Goal: Navigation & Orientation: Find specific page/section

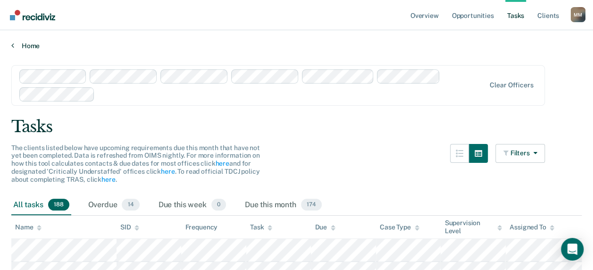
click at [11, 46] on icon at bounding box center [12, 46] width 3 height 8
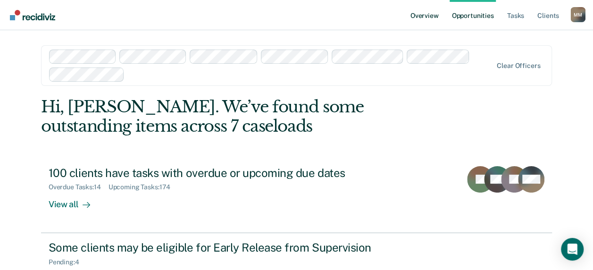
click at [421, 18] on link "Overview" at bounding box center [424, 15] width 32 height 30
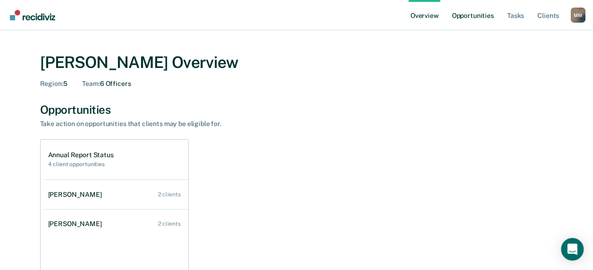
click at [474, 25] on link "Opportunities" at bounding box center [472, 15] width 46 height 30
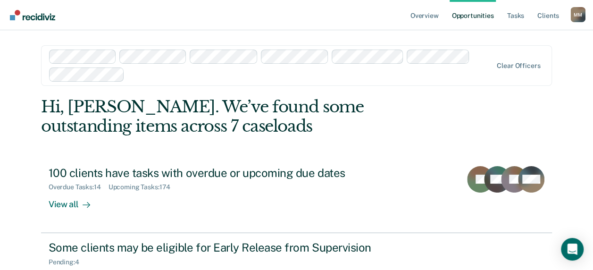
click at [76, 36] on main "Clear officers Hi, [PERSON_NAME]. We’ve found some outstanding items across 7 c…" at bounding box center [296, 213] width 533 height 366
click at [80, 26] on nav "Overview Opportunities Tasks Client s [PERSON_NAME] M M Profile How it works Lo…" at bounding box center [296, 15] width 593 height 30
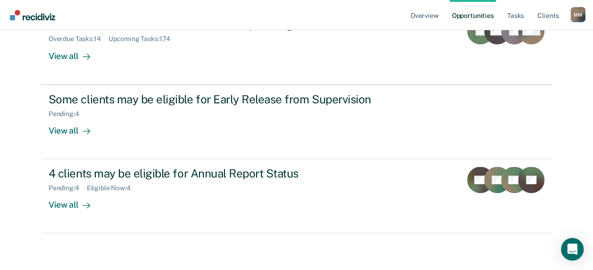
scroll to position [7, 0]
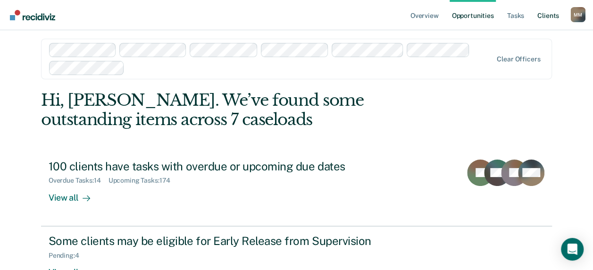
click at [540, 17] on link "Client s" at bounding box center [547, 15] width 25 height 30
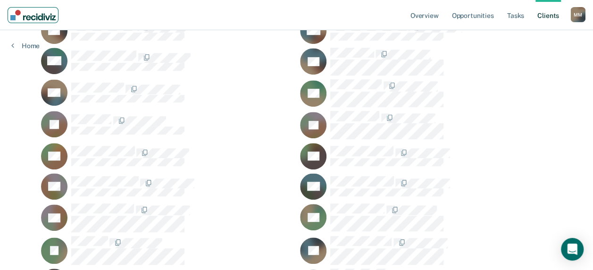
scroll to position [204, 0]
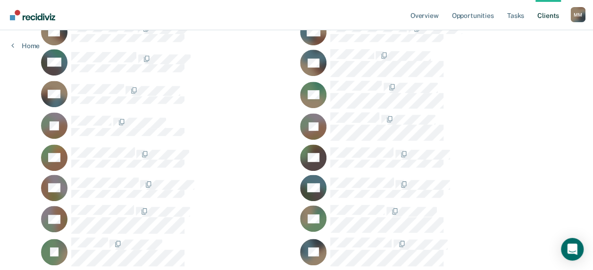
click at [21, 38] on div "Home" at bounding box center [25, 40] width 51 height 20
click at [23, 44] on link "Home" at bounding box center [25, 46] width 28 height 8
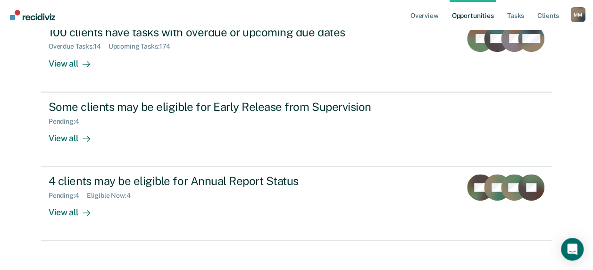
scroll to position [148, 0]
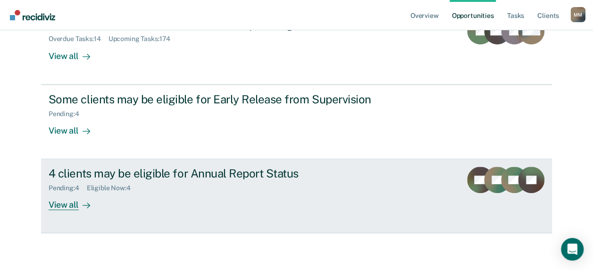
click at [89, 170] on div "4 clients may be eligible for Annual Report Status" at bounding box center [214, 173] width 331 height 14
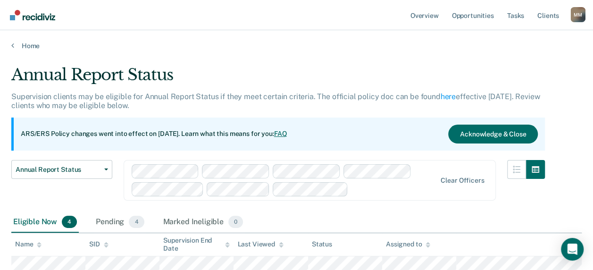
scroll to position [94, 0]
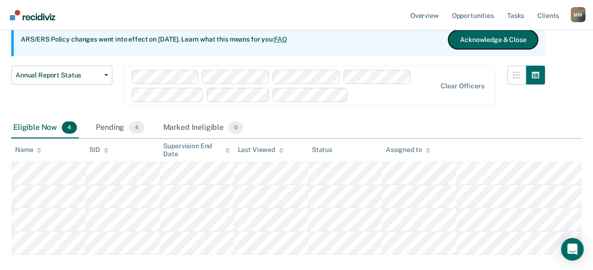
click at [510, 42] on button "Acknowledge & Close" at bounding box center [493, 39] width 90 height 19
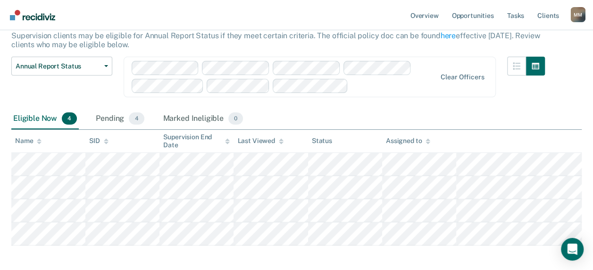
scroll to position [47, 0]
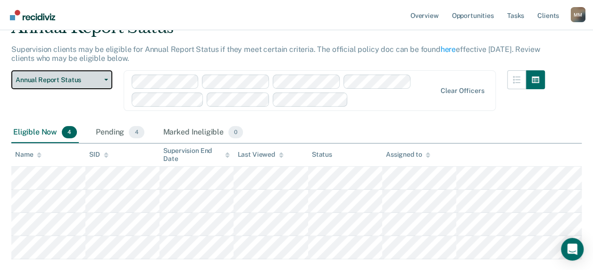
click at [104, 76] on button "Annual Report Status" at bounding box center [61, 79] width 101 height 19
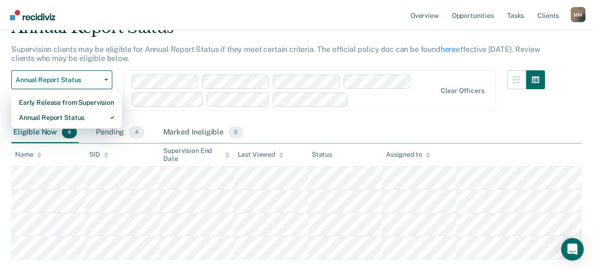
click at [150, 58] on div "Supervision clients may be eligible for Annual Report Status if they meet certa…" at bounding box center [277, 57] width 533 height 25
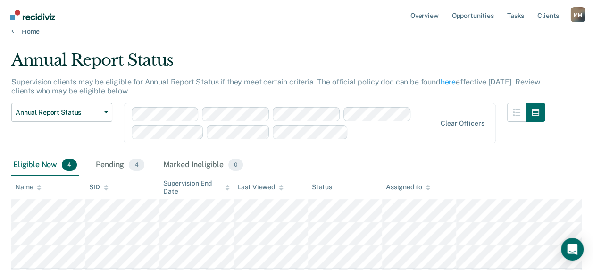
scroll to position [0, 0]
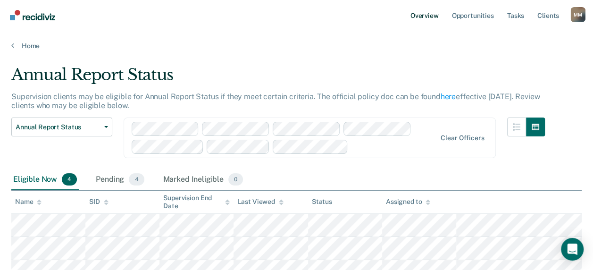
click at [426, 11] on link "Overview" at bounding box center [424, 15] width 32 height 30
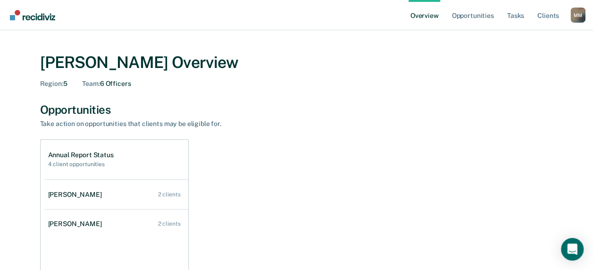
click at [526, 18] on ul "Overview Opportunities Tasks Client s" at bounding box center [489, 15] width 162 height 30
click at [522, 15] on link "Tasks" at bounding box center [515, 15] width 21 height 30
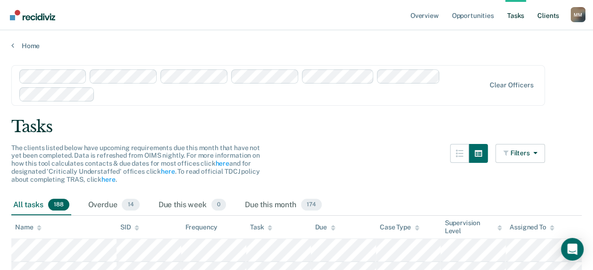
click at [543, 14] on link "Client s" at bounding box center [547, 15] width 25 height 30
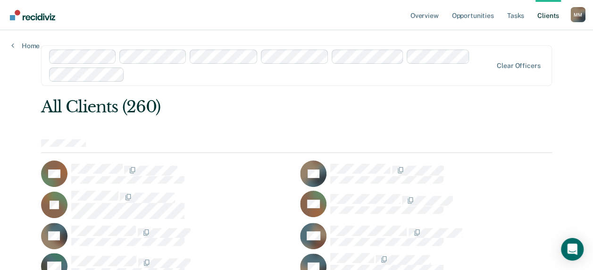
click at [116, 104] on div "All Clients (260)" at bounding box center [245, 106] width 409 height 19
click at [115, 105] on div "All Clients (260)" at bounding box center [245, 106] width 409 height 19
click at [20, 42] on link "Home" at bounding box center [25, 46] width 28 height 8
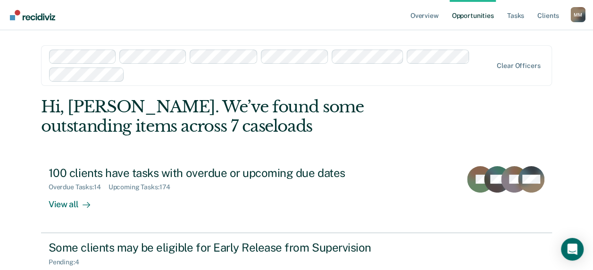
click at [22, 45] on div "Overview Opportunities Tasks Client s [PERSON_NAME] M M Profile How it works Lo…" at bounding box center [296, 209] width 593 height 419
click at [574, 16] on div "M M" at bounding box center [577, 14] width 15 height 15
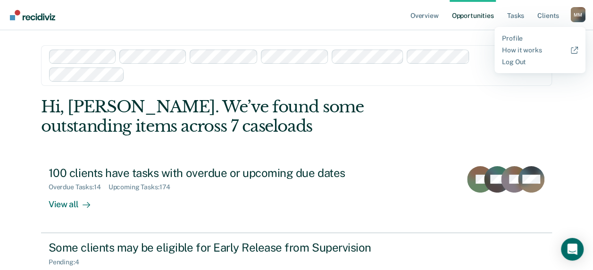
click at [345, 24] on nav "Overview Opportunities Tasks Client s [PERSON_NAME] M M Profile How it works Lo…" at bounding box center [296, 15] width 593 height 30
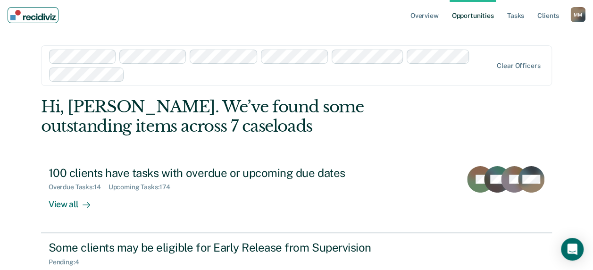
click at [11, 12] on img "Main navigation" at bounding box center [32, 15] width 45 height 10
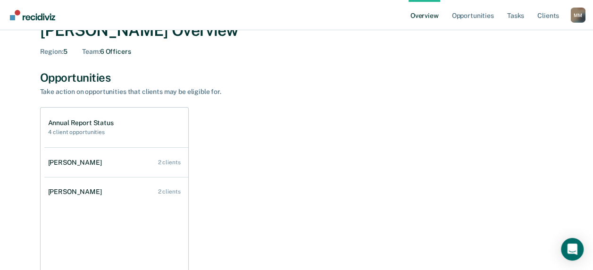
scroll to position [47, 0]
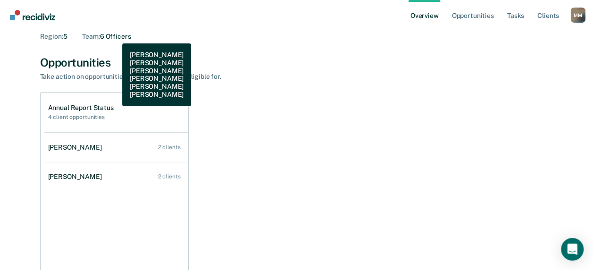
click at [115, 36] on div "Team : 6 Officers" at bounding box center [106, 37] width 49 height 8
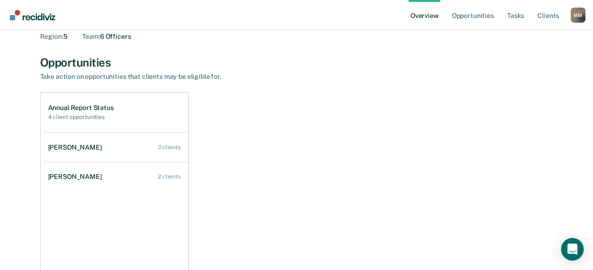
click at [358, 68] on div "Opportunities" at bounding box center [296, 63] width 513 height 14
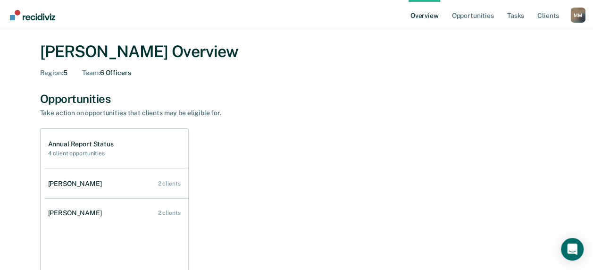
scroll to position [0, 0]
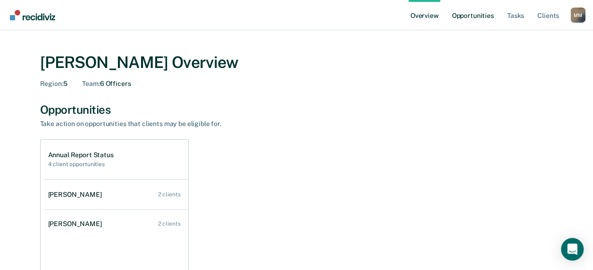
click at [484, 15] on link "Opportunities" at bounding box center [472, 15] width 46 height 30
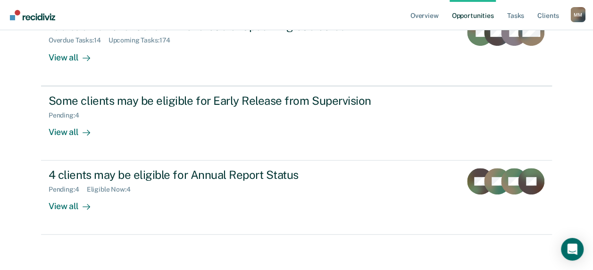
scroll to position [148, 0]
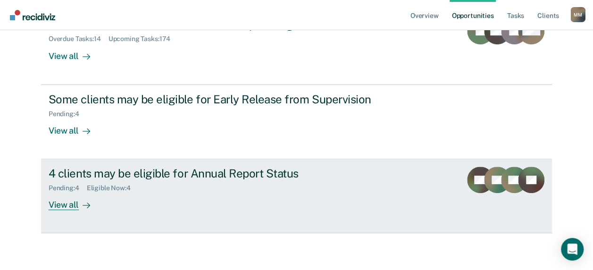
click at [50, 202] on div "View all" at bounding box center [75, 201] width 53 height 18
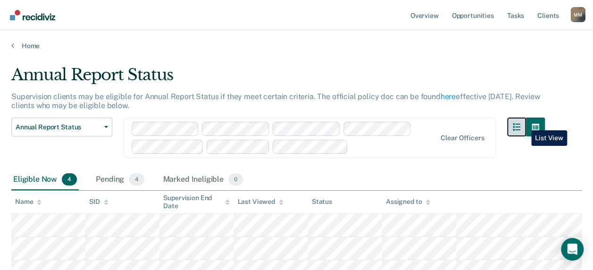
click at [520, 123] on icon "button" at bounding box center [517, 127] width 8 height 8
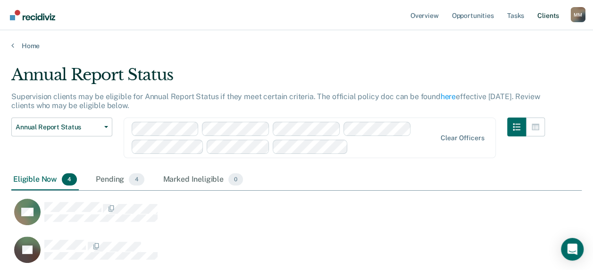
click at [547, 22] on link "Client s" at bounding box center [547, 15] width 25 height 30
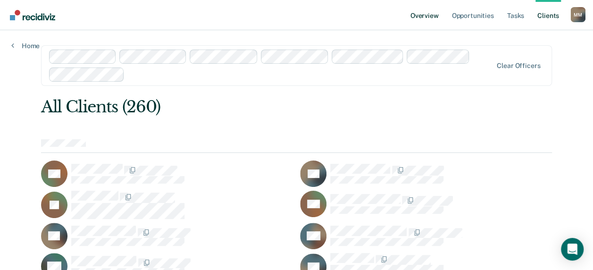
click at [436, 13] on link "Overview" at bounding box center [424, 15] width 32 height 30
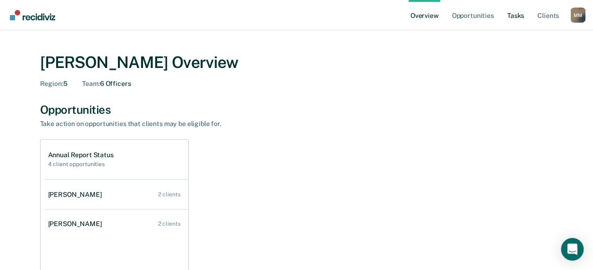
click at [521, 15] on link "Tasks" at bounding box center [515, 15] width 21 height 30
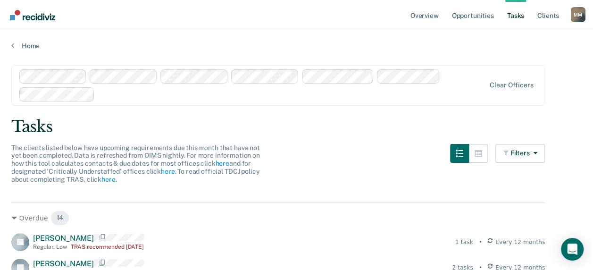
click at [288, 24] on nav "Overview Opportunities Tasks Client s [PERSON_NAME] M M Profile How it works Lo…" at bounding box center [296, 15] width 593 height 30
click at [578, 252] on div "Open Intercom Messenger" at bounding box center [572, 249] width 25 height 25
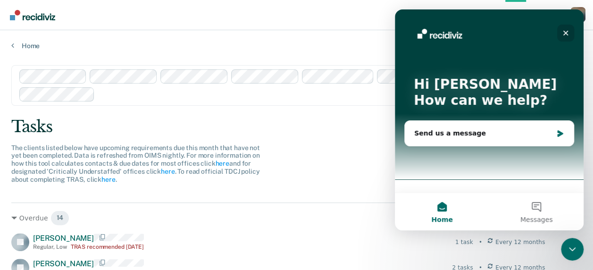
click at [565, 33] on icon "Close" at bounding box center [565, 33] width 5 height 5
